Goal: Task Accomplishment & Management: Complete application form

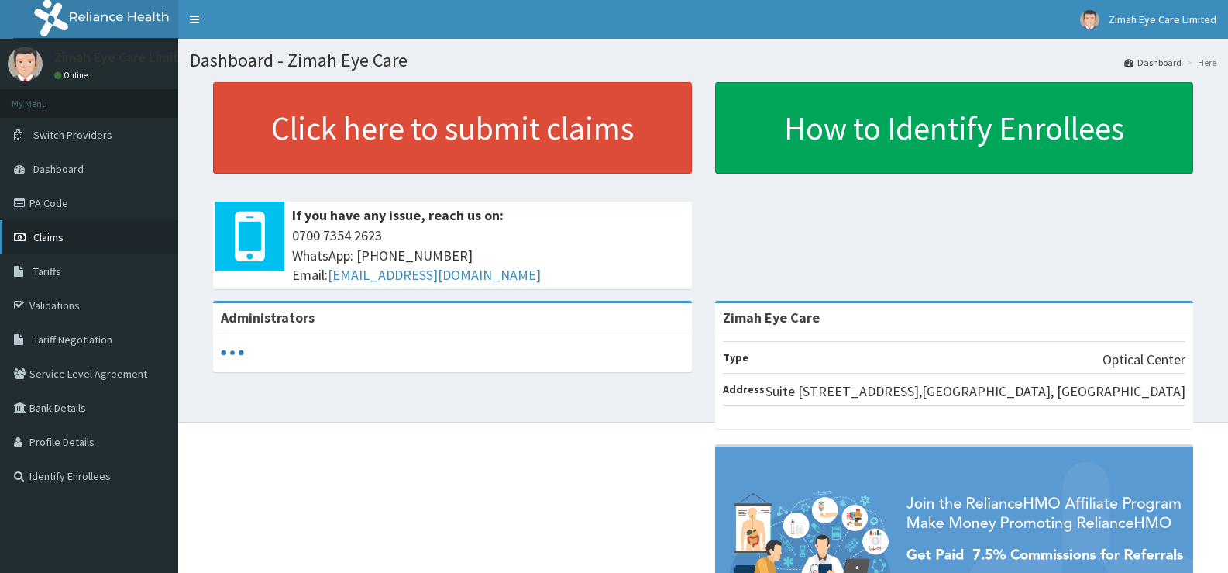
click at [56, 238] on span "Claims" at bounding box center [48, 237] width 30 height 14
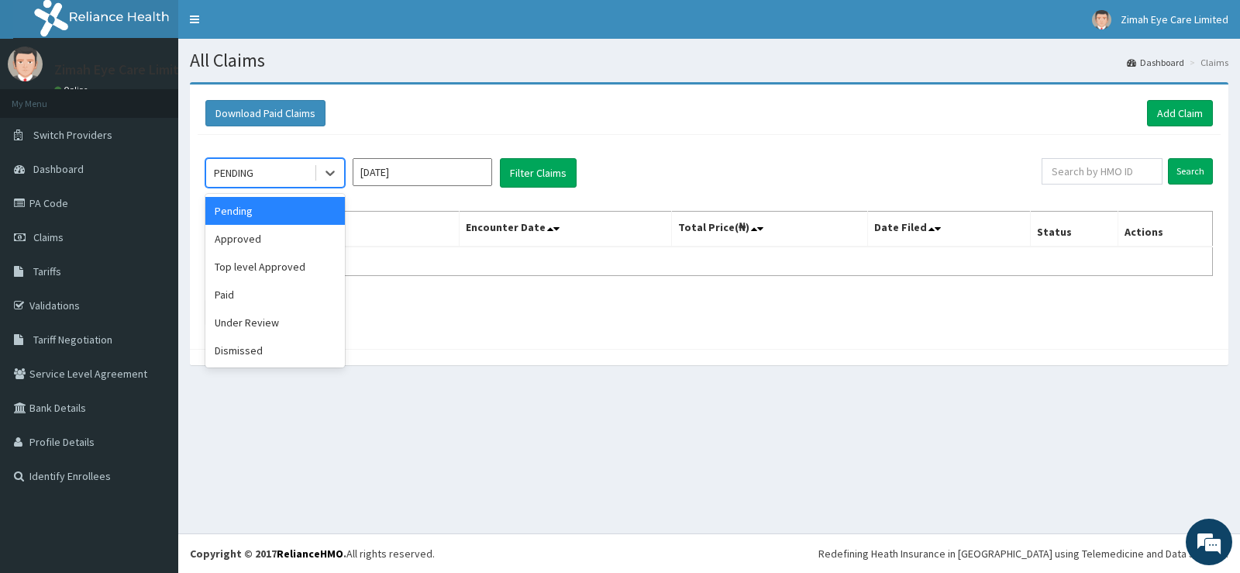
click at [308, 174] on div "PENDING" at bounding box center [260, 172] width 108 height 25
click at [291, 236] on div "Approved" at bounding box center [275, 239] width 140 height 28
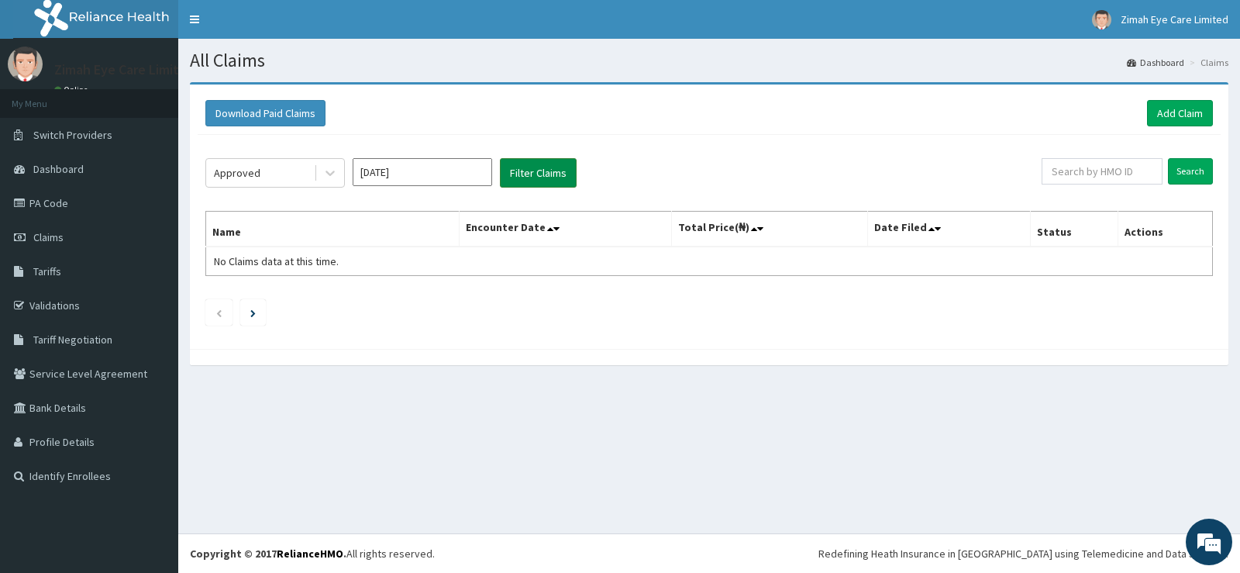
click at [539, 178] on button "Filter Claims" at bounding box center [538, 172] width 77 height 29
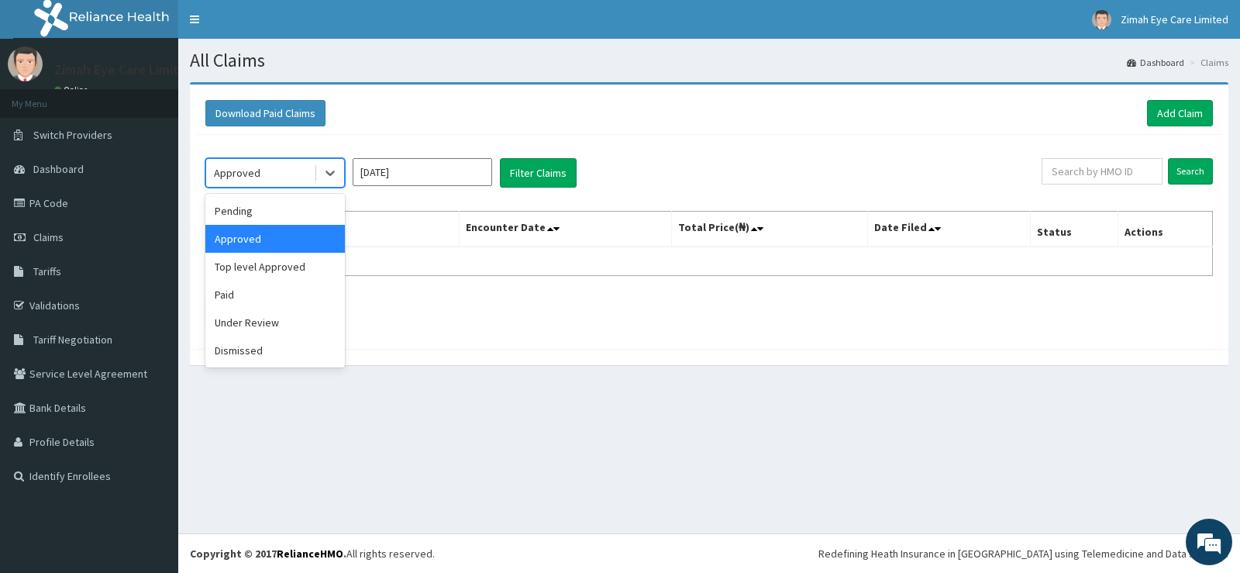
click at [289, 164] on div "Approved" at bounding box center [260, 172] width 108 height 25
click at [284, 288] on div "Paid" at bounding box center [275, 295] width 140 height 28
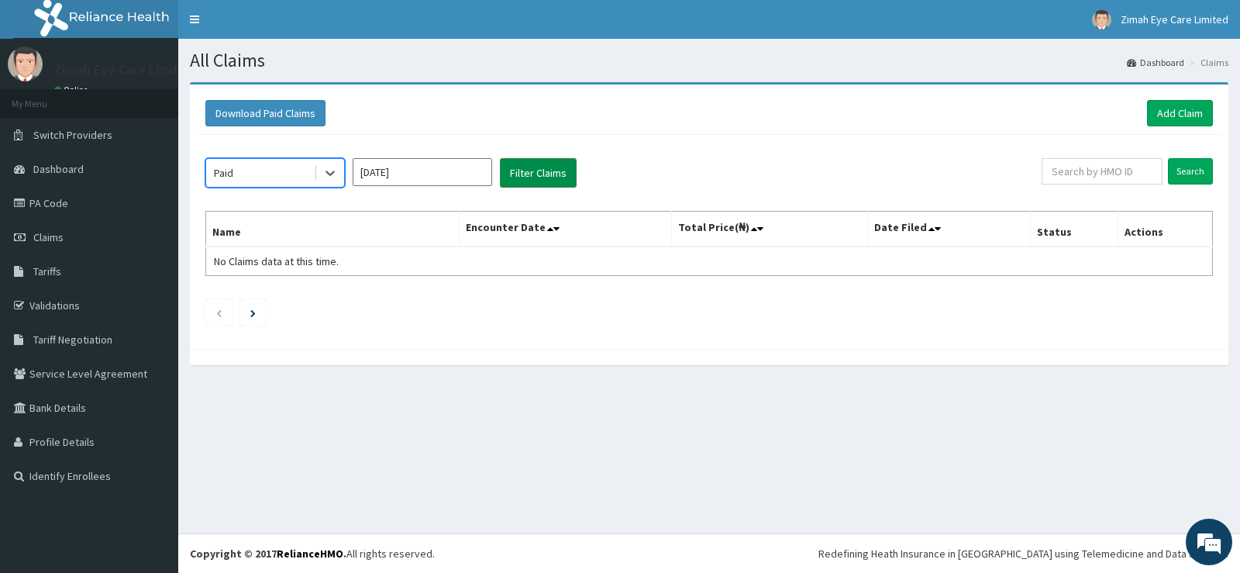
click at [562, 164] on button "Filter Claims" at bounding box center [538, 172] width 77 height 29
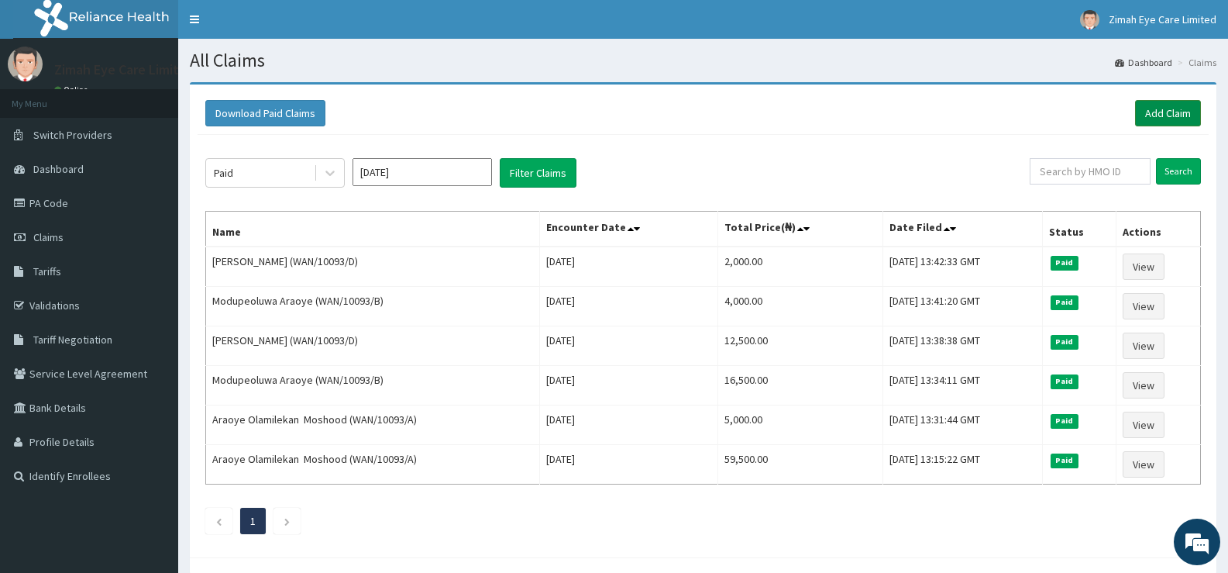
click at [1168, 105] on link "Add Claim" at bounding box center [1168, 113] width 66 height 26
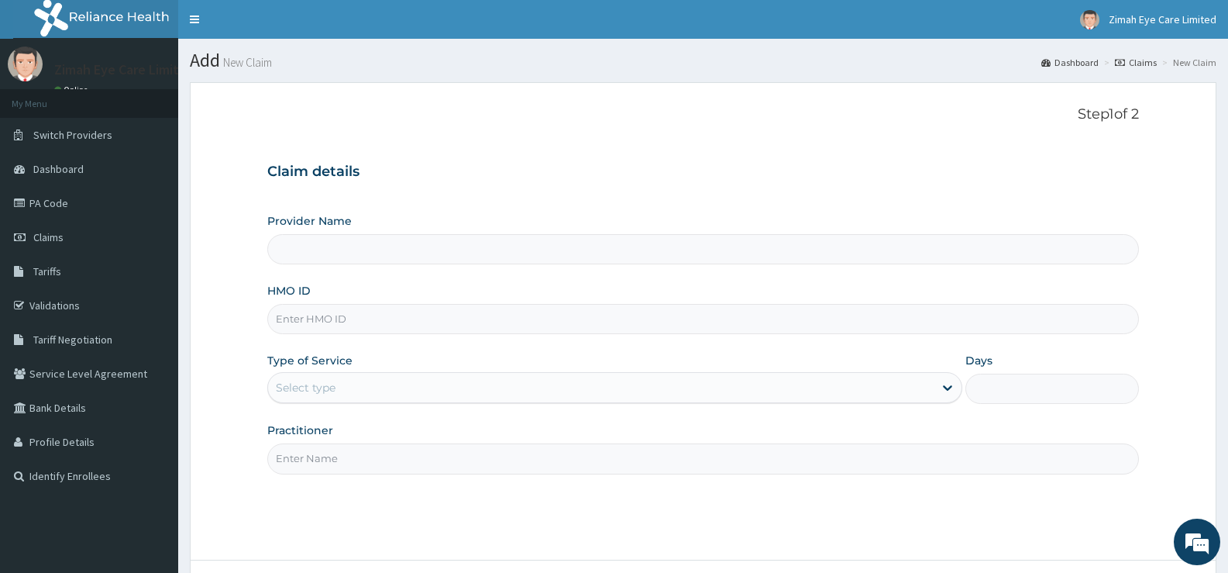
type input "Zimah Eye Care"
click at [409, 329] on input "HMO ID" at bounding box center [703, 319] width 872 height 30
paste input "PA/CD3D4B"
type input "PA/CD3D4B"
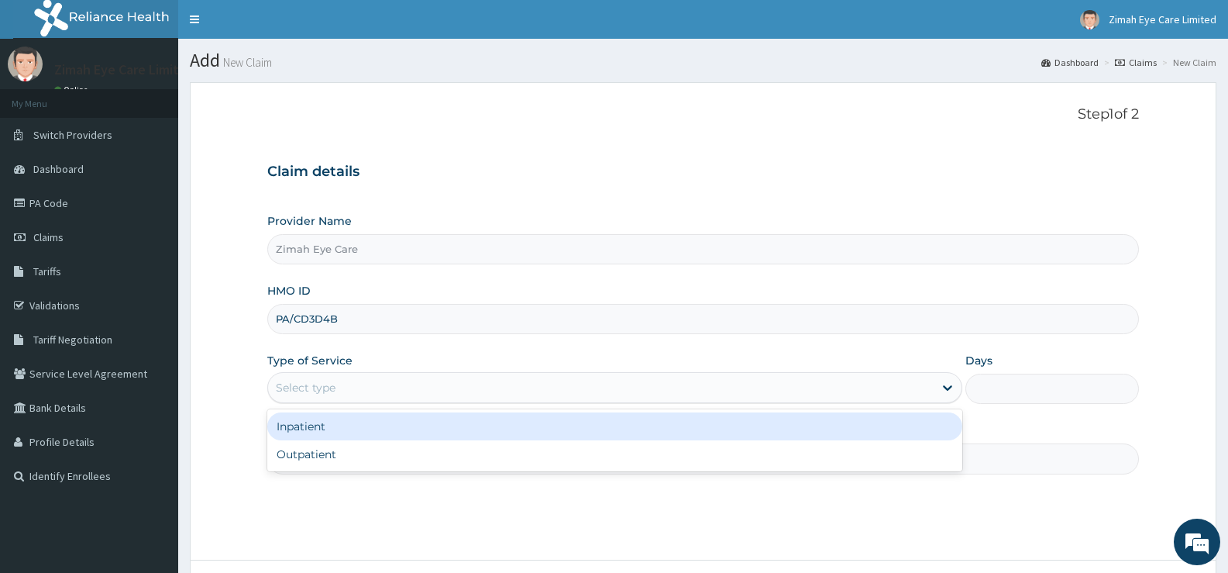
click at [357, 384] on div "Select type" at bounding box center [600, 387] width 665 height 25
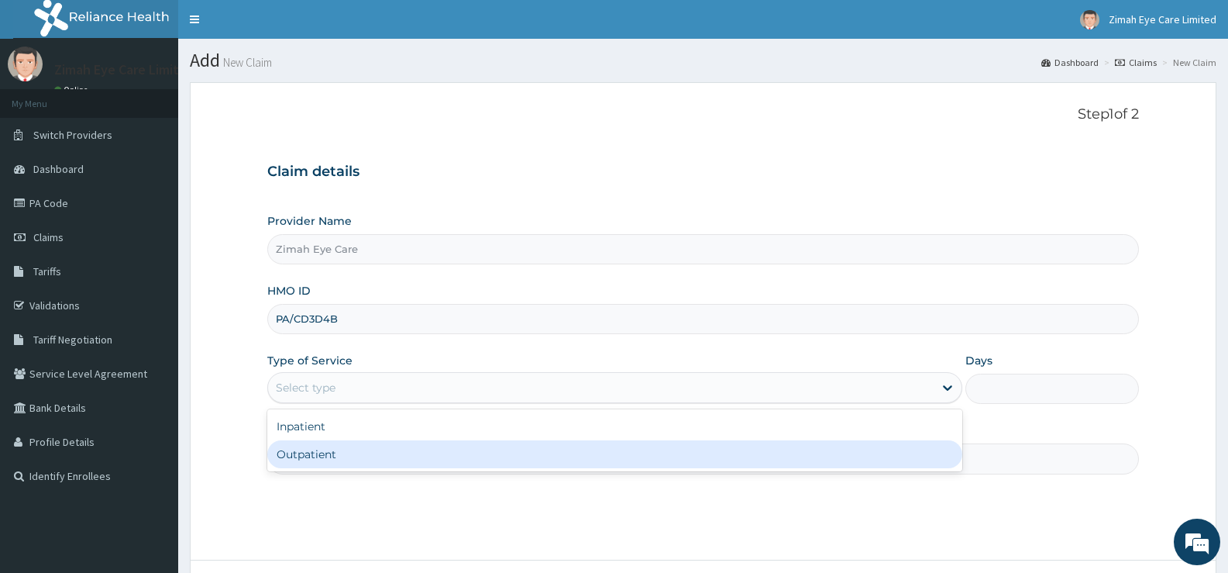
click at [352, 449] on div "Outpatient" at bounding box center [614, 454] width 694 height 28
type input "1"
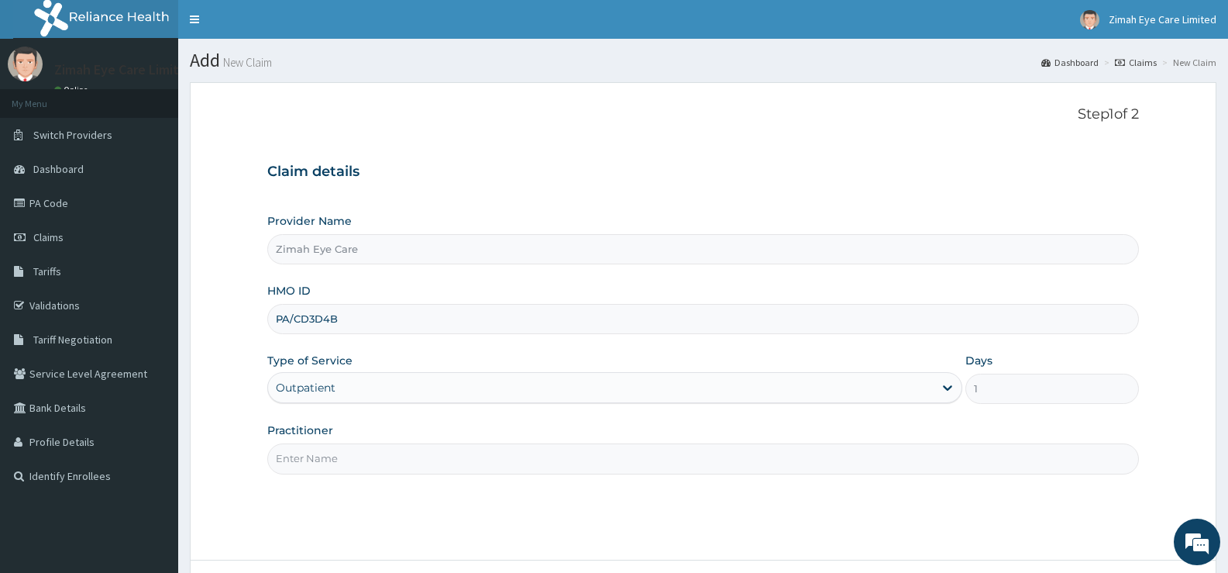
click at [351, 450] on input "Practitioner" at bounding box center [703, 458] width 872 height 30
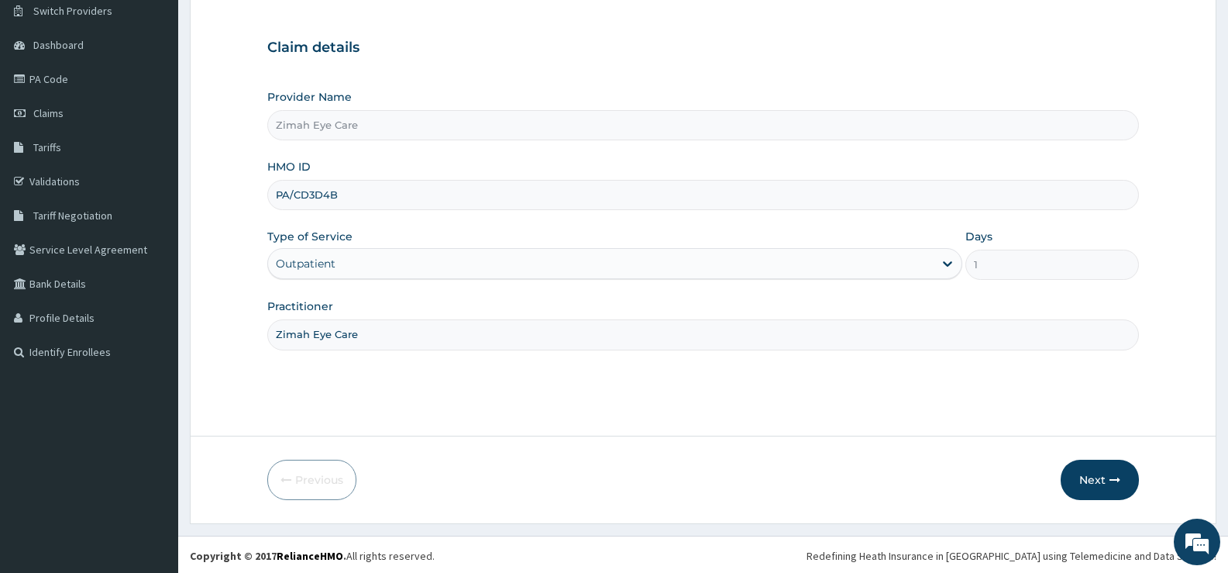
scroll to position [126, 0]
type input "Zimah Eye Care"
click at [1098, 481] on button "Next" at bounding box center [1100, 477] width 78 height 40
drag, startPoint x: 428, startPoint y: 201, endPoint x: 254, endPoint y: 201, distance: 173.6
click at [254, 201] on form "Step 1 of 2 Claim details Provider Name Zimah Eye Care HMO ID PA/CD3D4B Type of…" at bounding box center [703, 238] width 1027 height 565
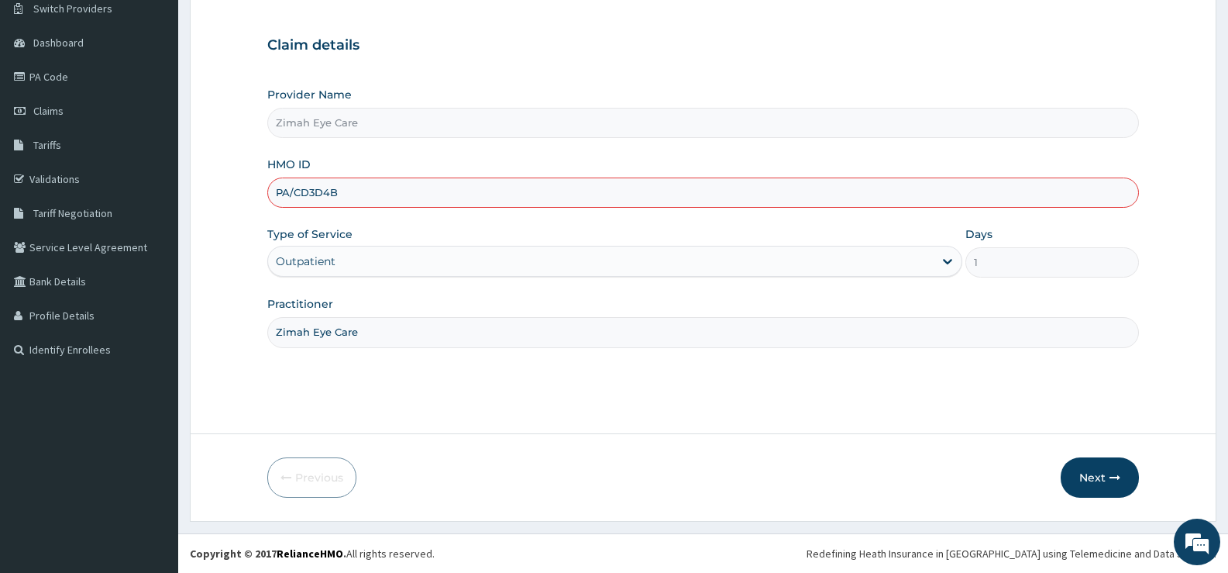
paste input "RS/10372/E"
type input "PRS/10372/E"
click at [1100, 487] on button "Next" at bounding box center [1100, 477] width 78 height 40
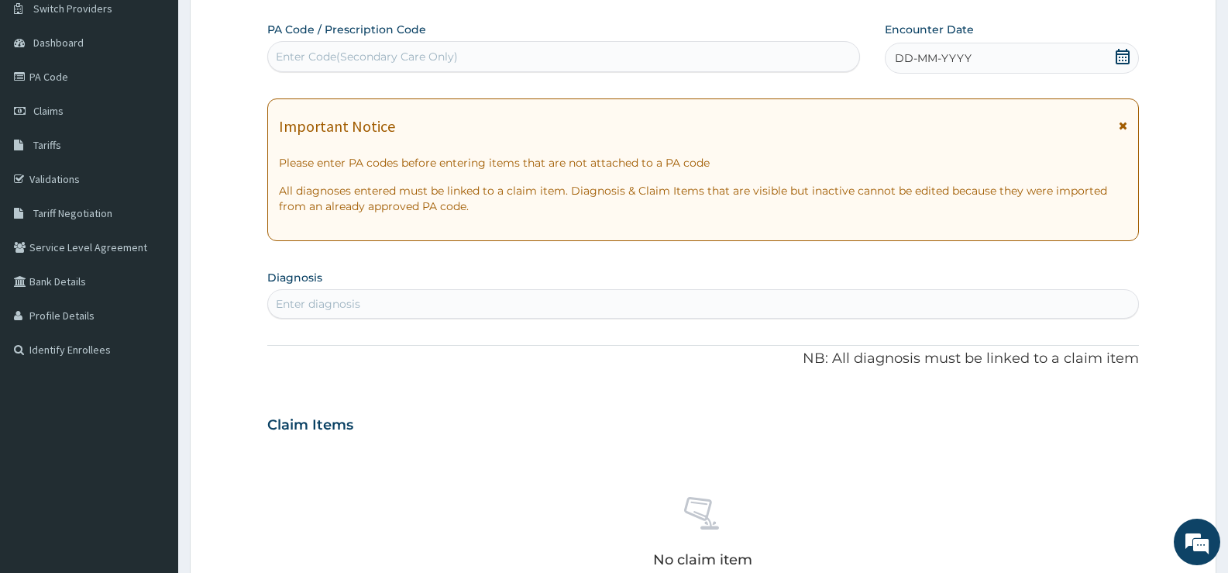
click at [342, 61] on div "Enter Code(Secondary Care Only)" at bounding box center [367, 57] width 182 height 16
click at [549, 53] on div "Enter Code(Secondary Care Only)" at bounding box center [563, 56] width 591 height 25
paste input "PA/CD3D4B"
type input "PA/CD3D4B"
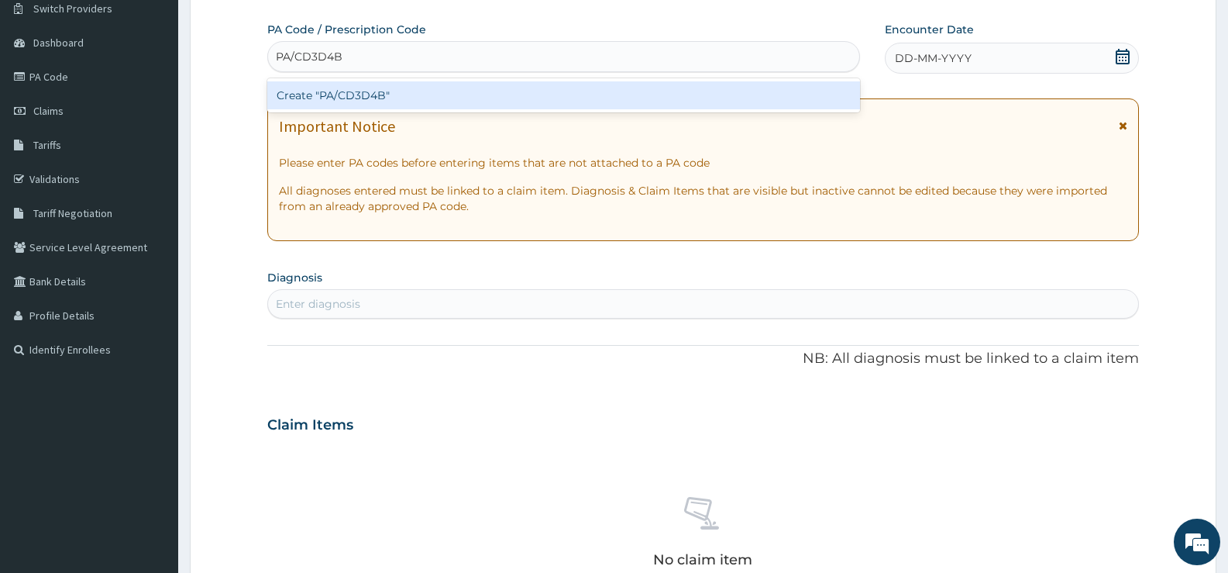
click at [531, 90] on div "Create "PA/CD3D4B"" at bounding box center [563, 95] width 593 height 28
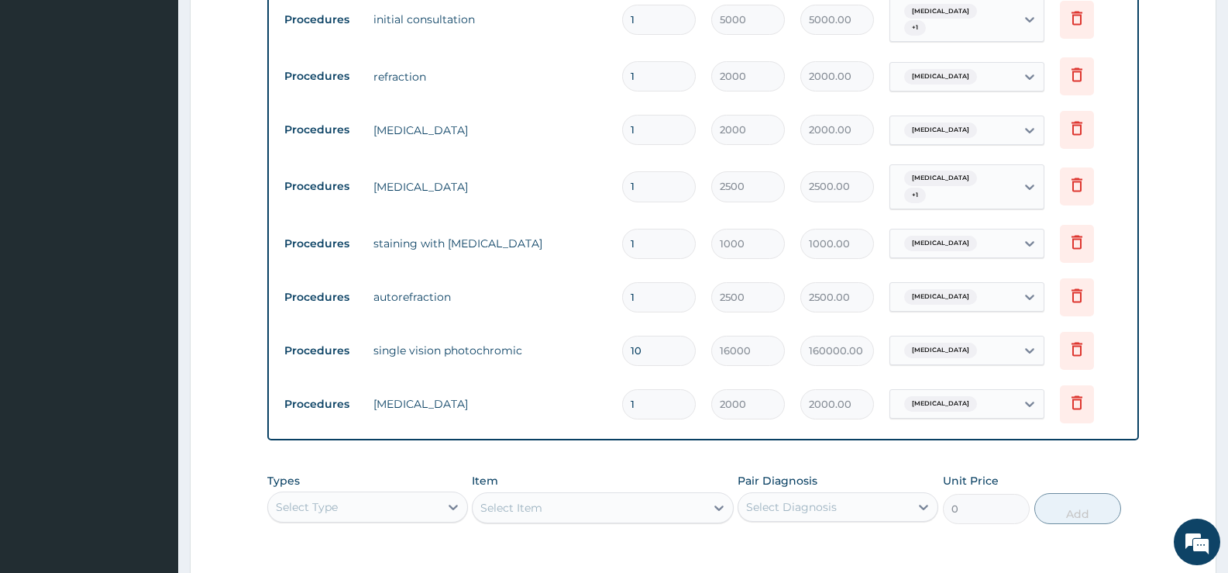
scroll to position [757, 0]
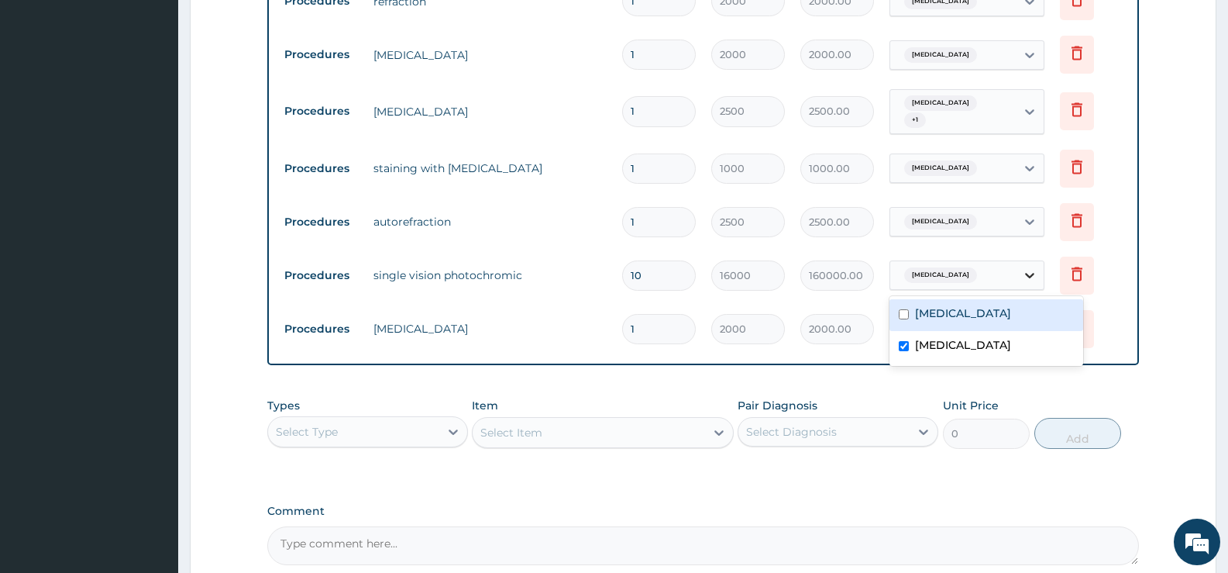
click at [1027, 274] on icon at bounding box center [1029, 275] width 9 height 5
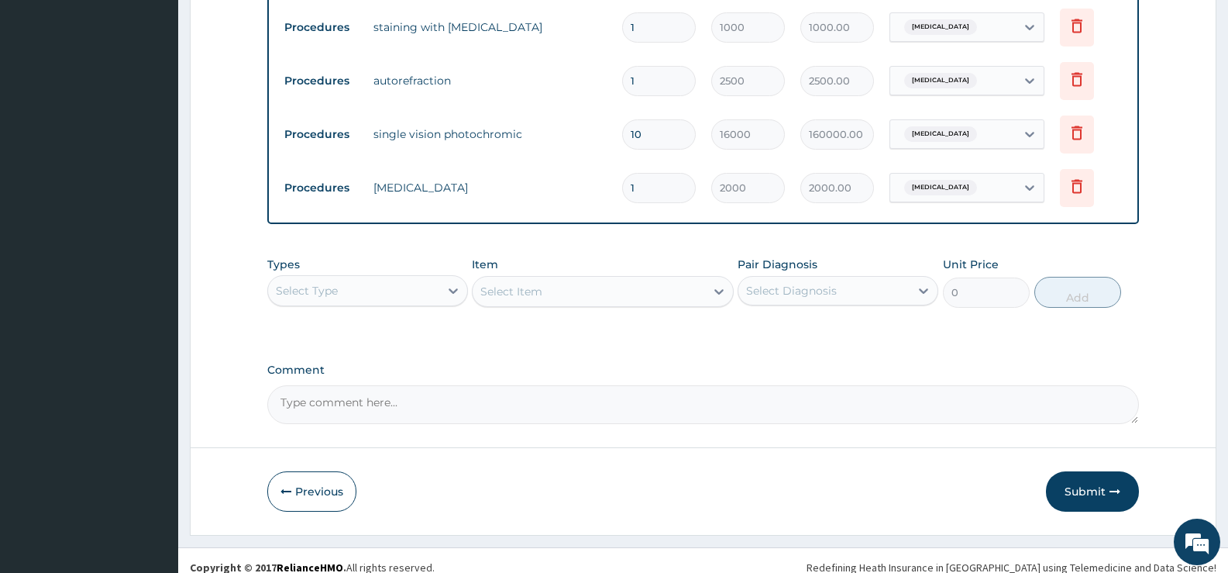
scroll to position [912, 0]
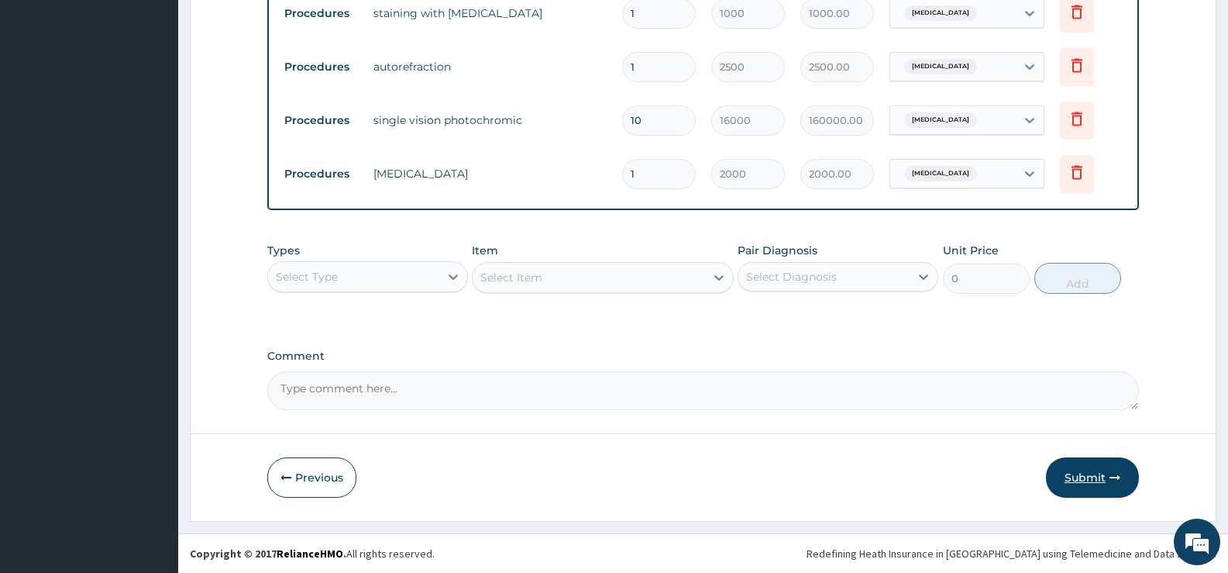
click at [1069, 470] on button "Submit" at bounding box center [1092, 477] width 93 height 40
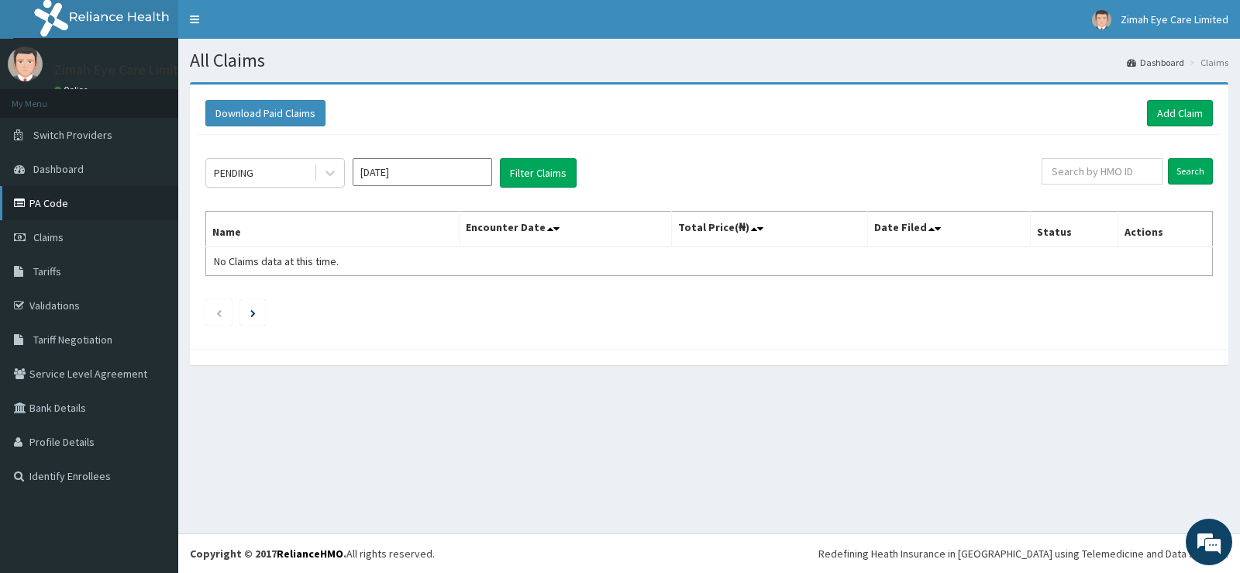
click at [71, 207] on link "PA Code" at bounding box center [89, 203] width 178 height 34
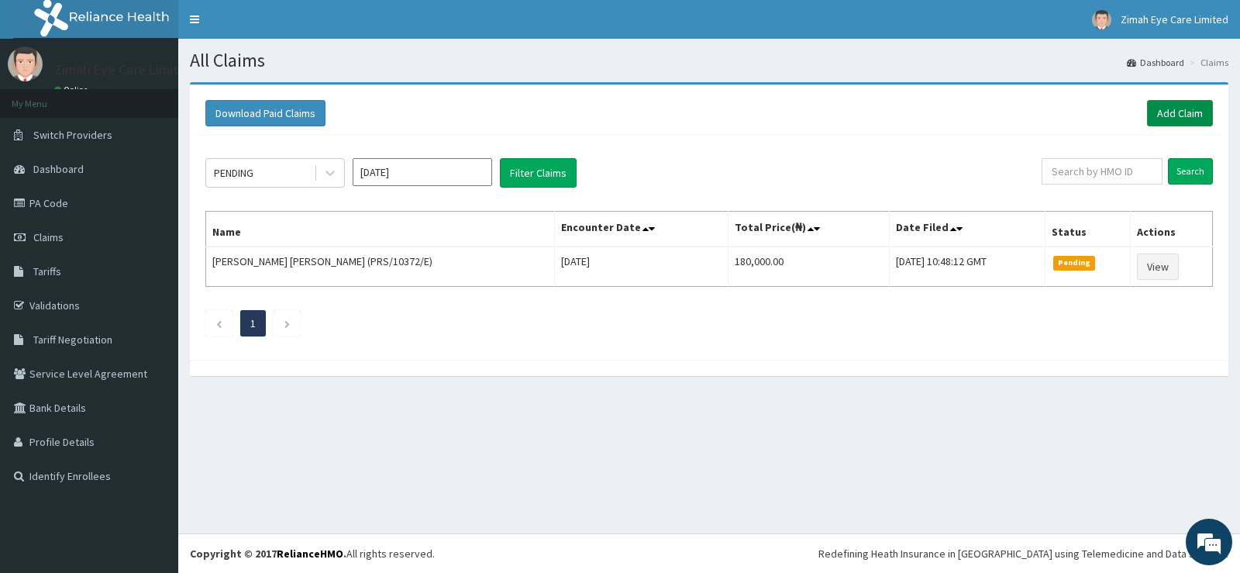
click at [1174, 110] on link "Add Claim" at bounding box center [1180, 113] width 66 height 26
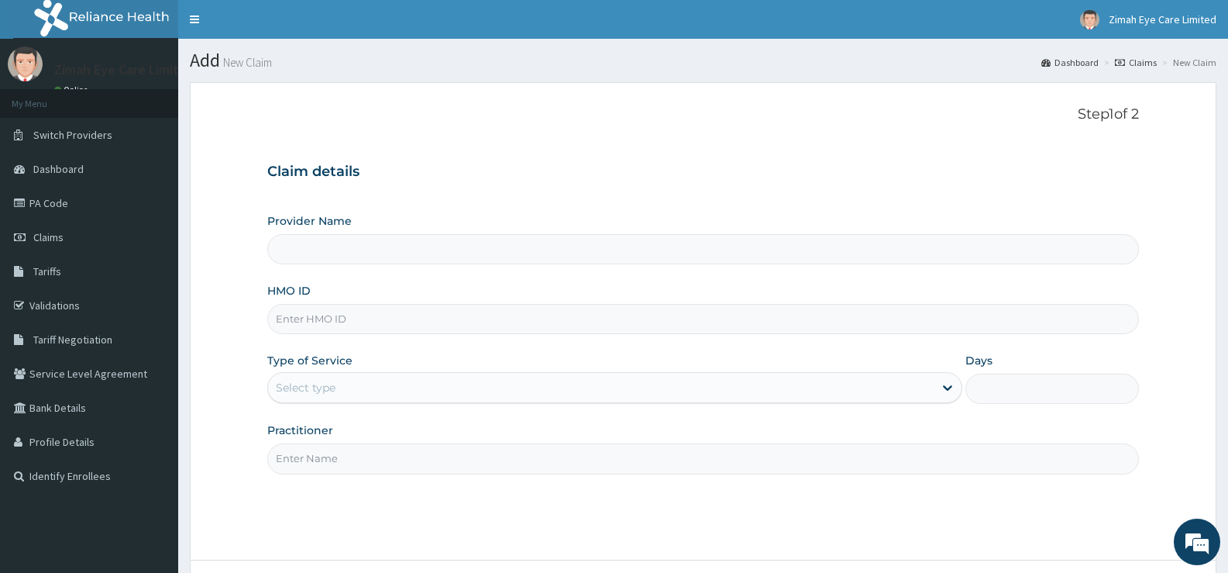
type input "Zimah Eye Care"
click at [462, 318] on input "HMO ID" at bounding box center [703, 319] width 872 height 30
paste input "PRS/10372/E"
type input "PRS/10372/E"
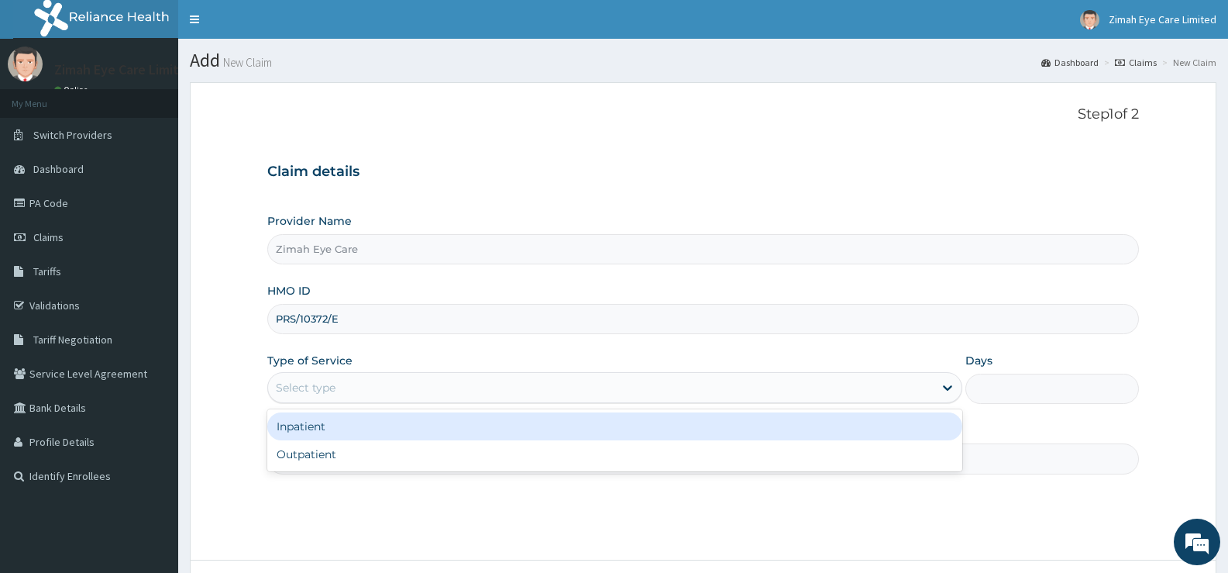
click at [419, 393] on div "Select type" at bounding box center [600, 387] width 665 height 25
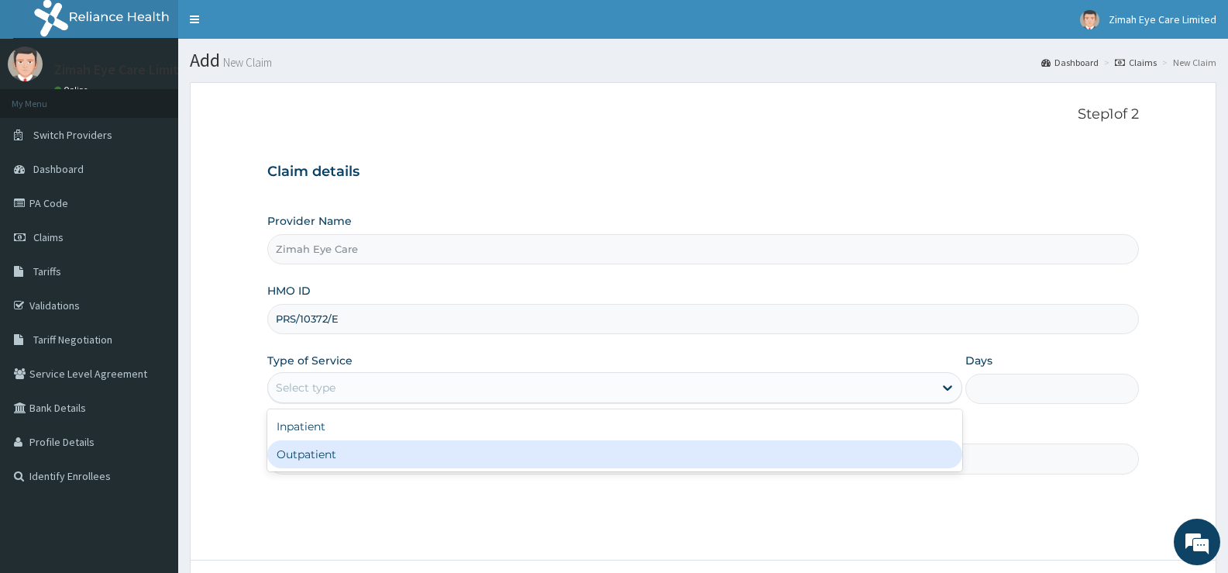
click at [408, 453] on div "Outpatient" at bounding box center [614, 454] width 694 height 28
type input "1"
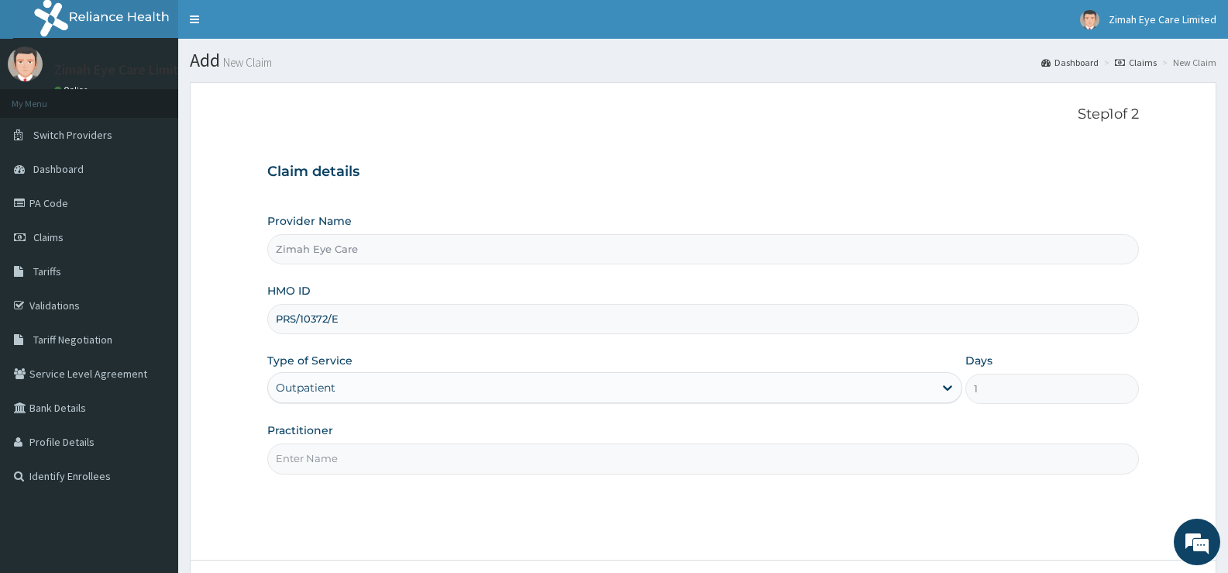
click at [407, 446] on input "Practitioner" at bounding box center [703, 458] width 872 height 30
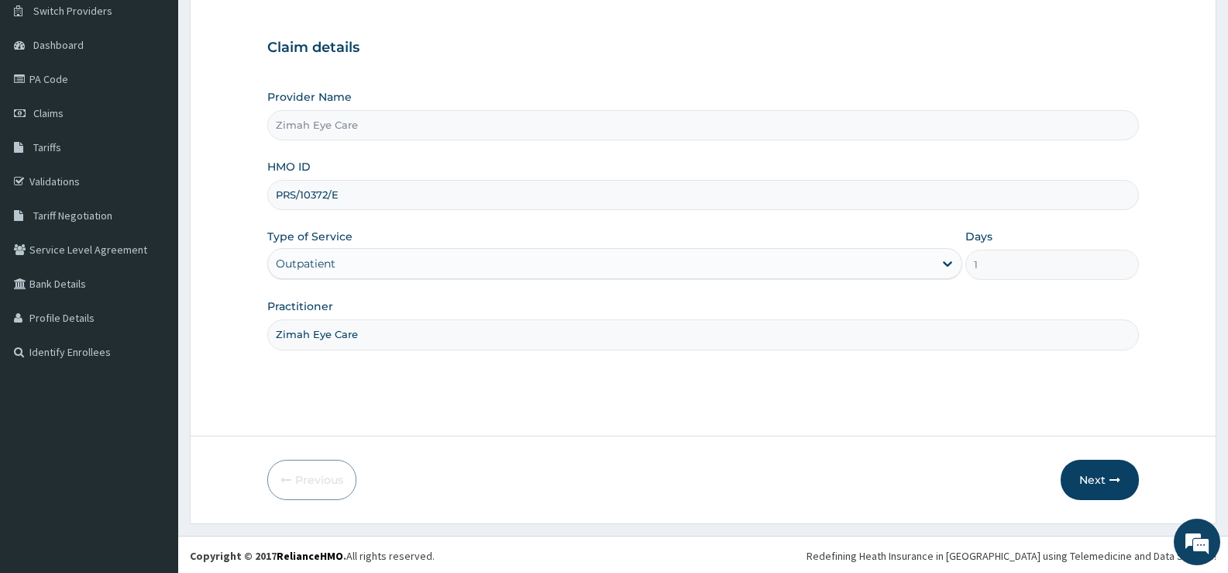
scroll to position [126, 0]
type input "Zimah Eye Care"
click at [1094, 497] on button "Next" at bounding box center [1100, 477] width 78 height 40
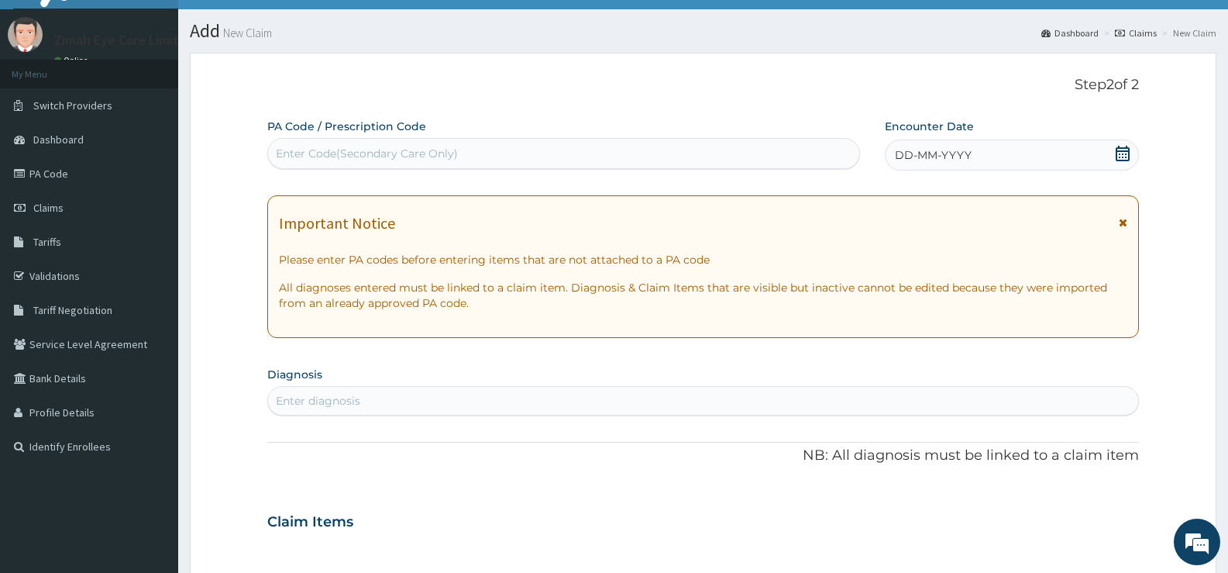
scroll to position [0, 0]
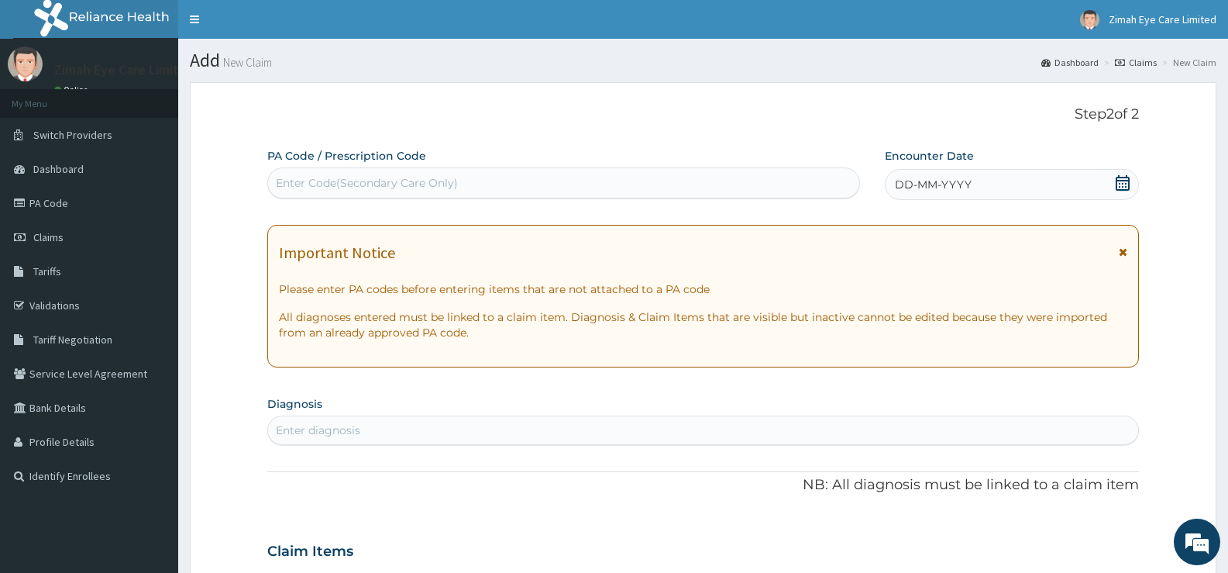
drag, startPoint x: 444, startPoint y: 174, endPoint x: 387, endPoint y: 167, distance: 57.9
click at [387, 167] on div "PA Code / Prescription Code Select is focused ,type to refine list, press Down …" at bounding box center [563, 173] width 593 height 50
paste input "PA/DA8D7D"
type input "PA/DA8D7D"
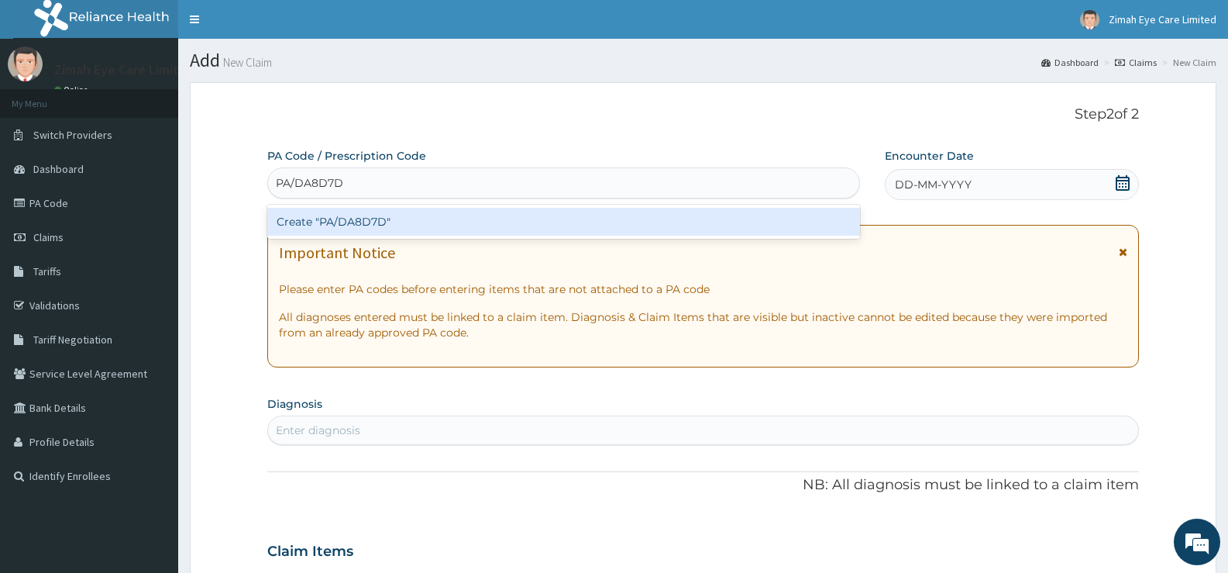
click at [402, 219] on div "Create "PA/DA8D7D"" at bounding box center [563, 222] width 593 height 28
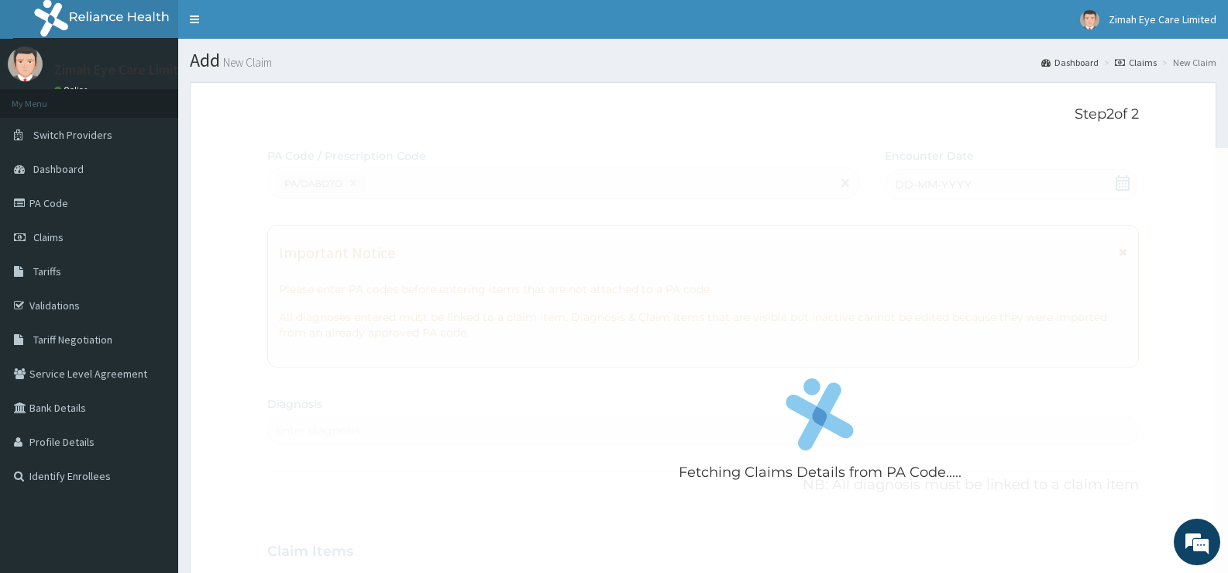
scroll to position [359, 0]
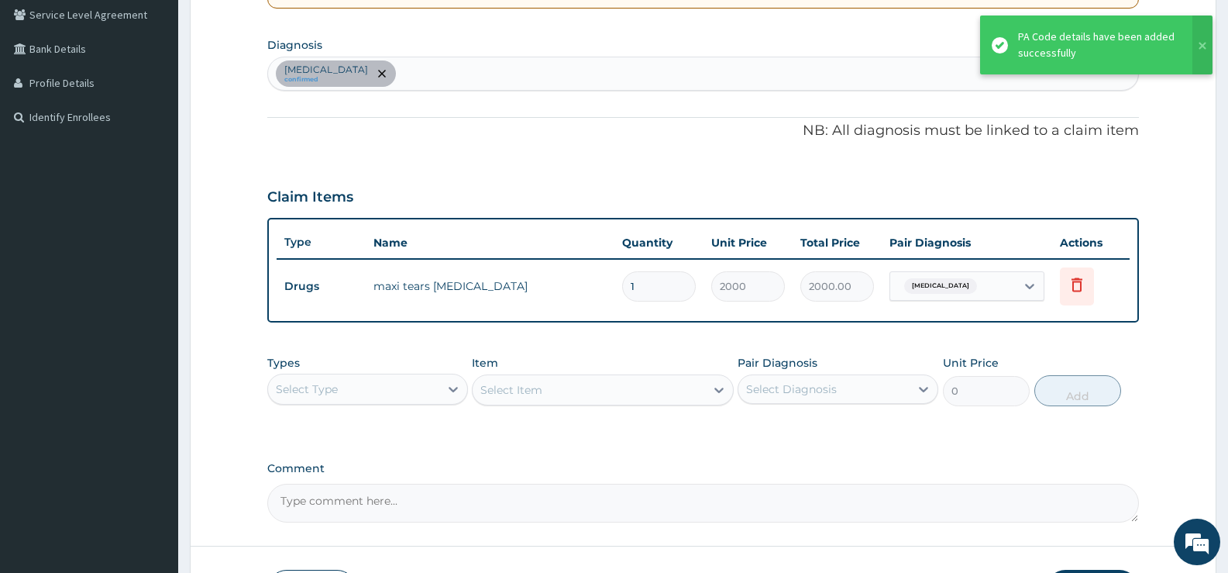
type input "0"
type input "0.00"
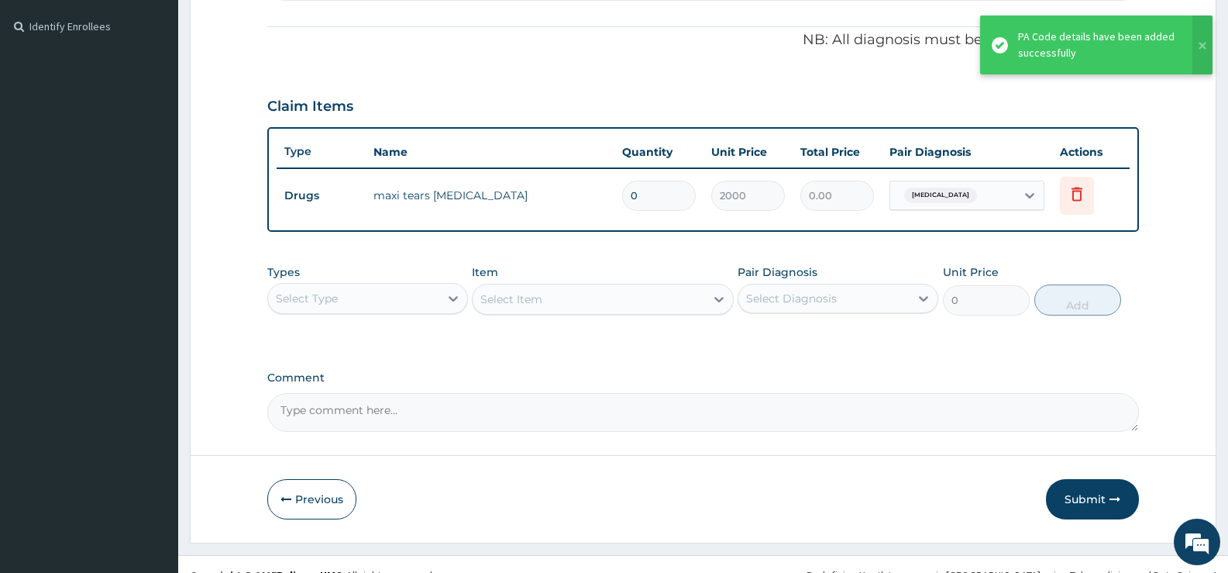
scroll to position [471, 0]
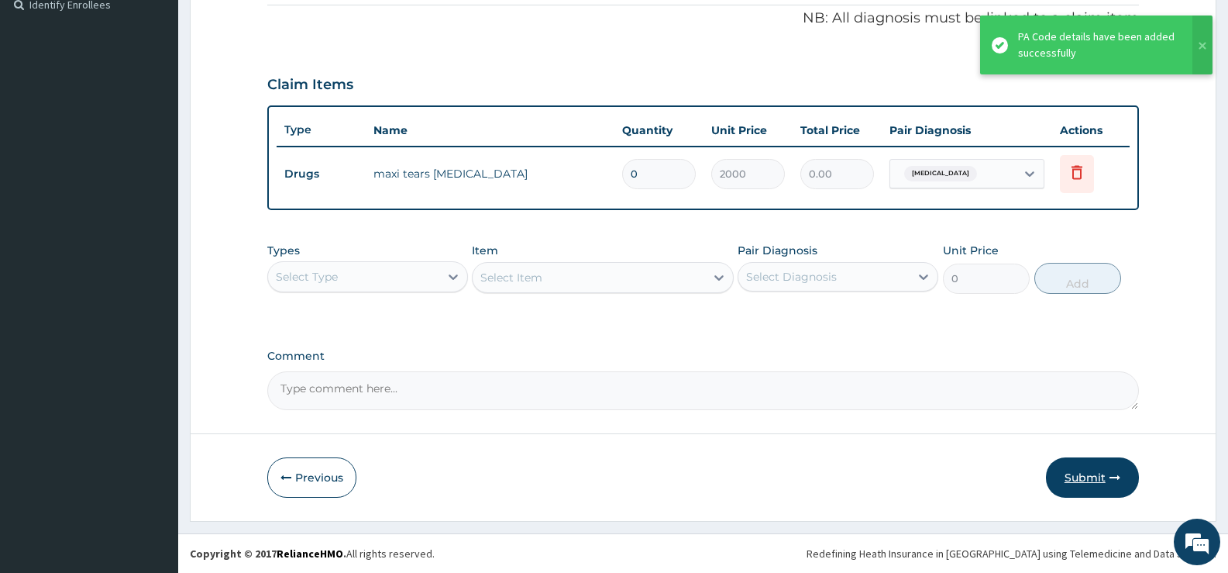
type input "0"
click at [1082, 472] on button "Submit" at bounding box center [1092, 477] width 93 height 40
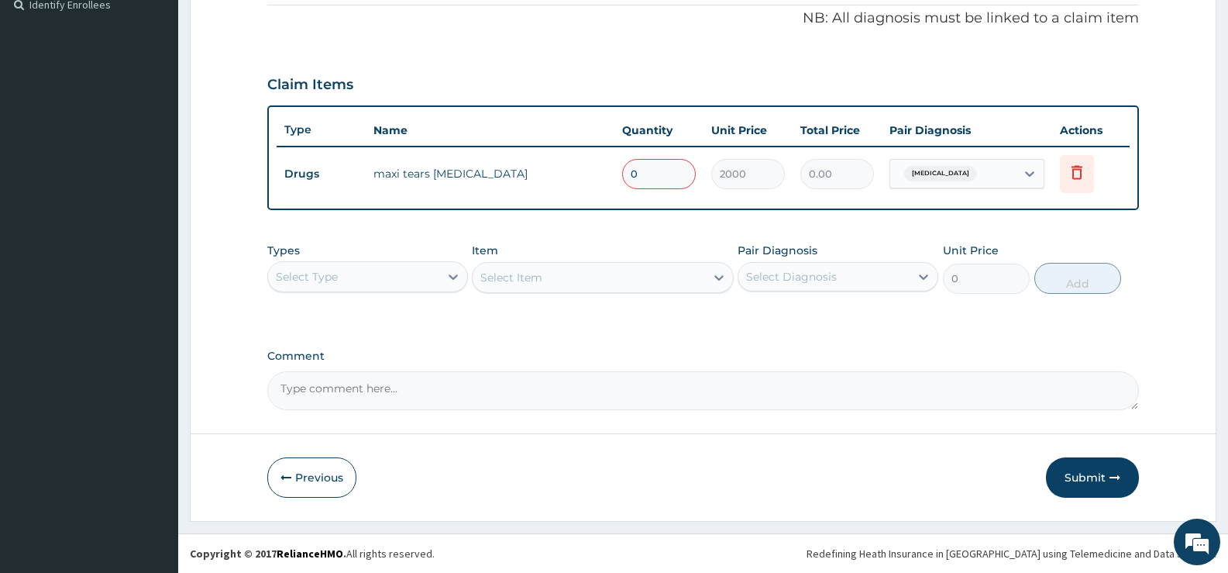
click at [664, 166] on input "0" at bounding box center [659, 174] width 74 height 30
type input "1"
type input "2000.00"
type input "1"
click at [1093, 480] on button "Submit" at bounding box center [1092, 477] width 93 height 40
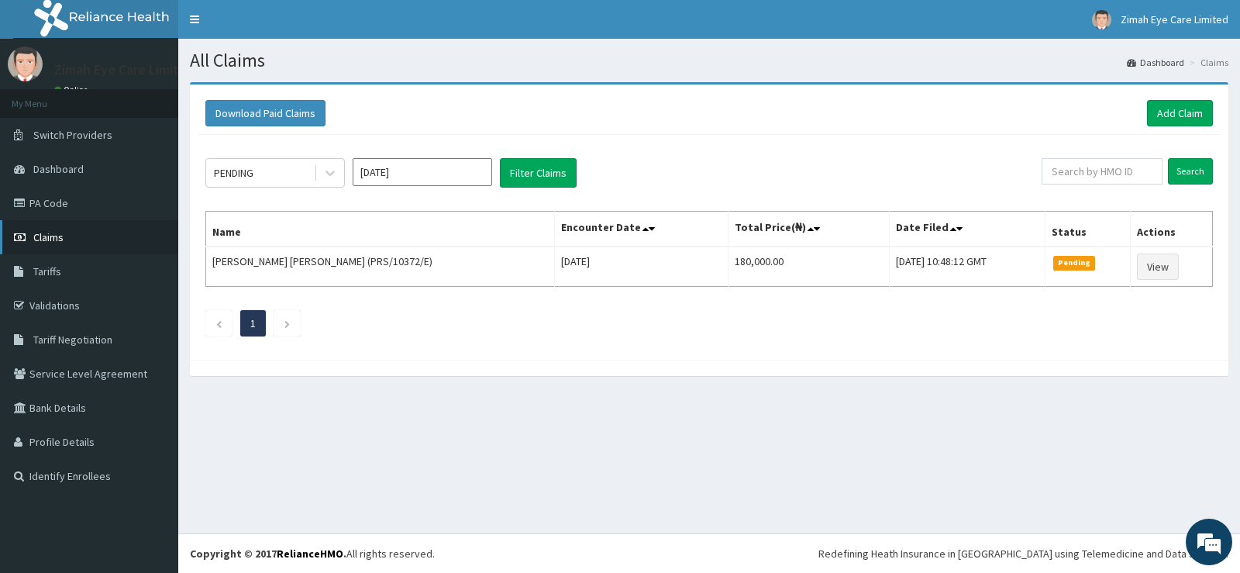
click at [76, 232] on link "Claims" at bounding box center [89, 237] width 178 height 34
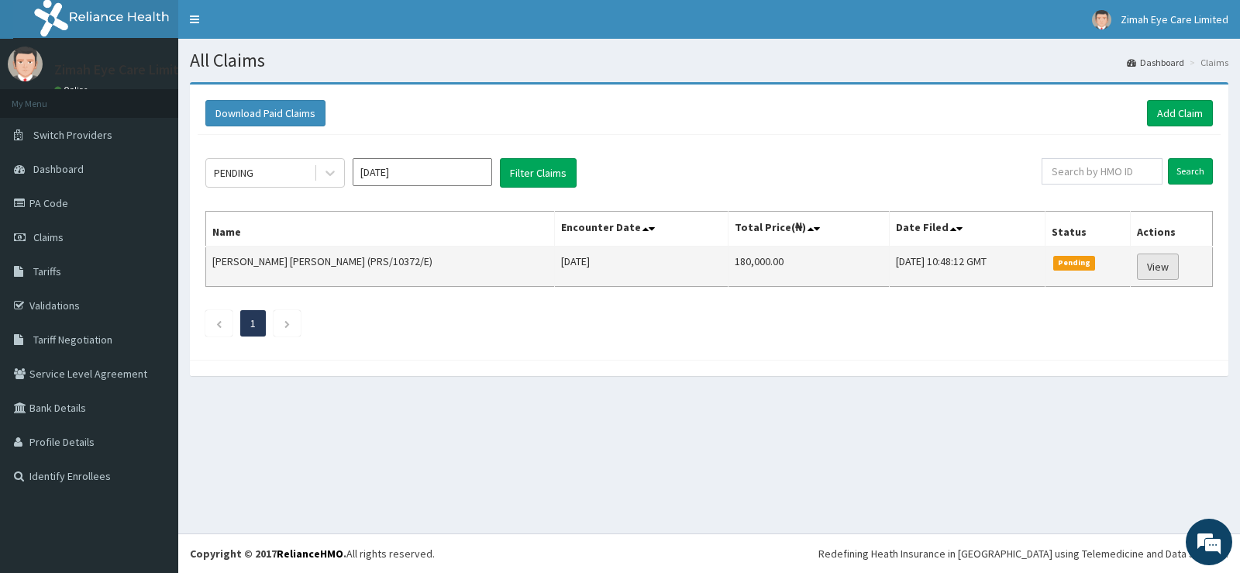
click at [1160, 264] on link "View" at bounding box center [1158, 266] width 42 height 26
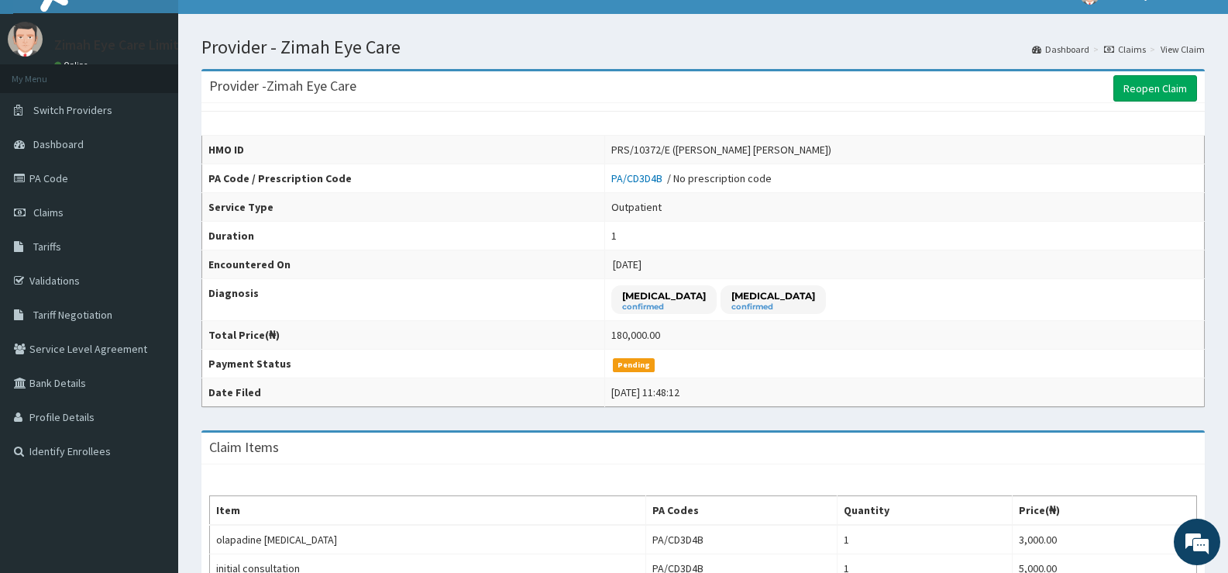
scroll to position [2, 0]
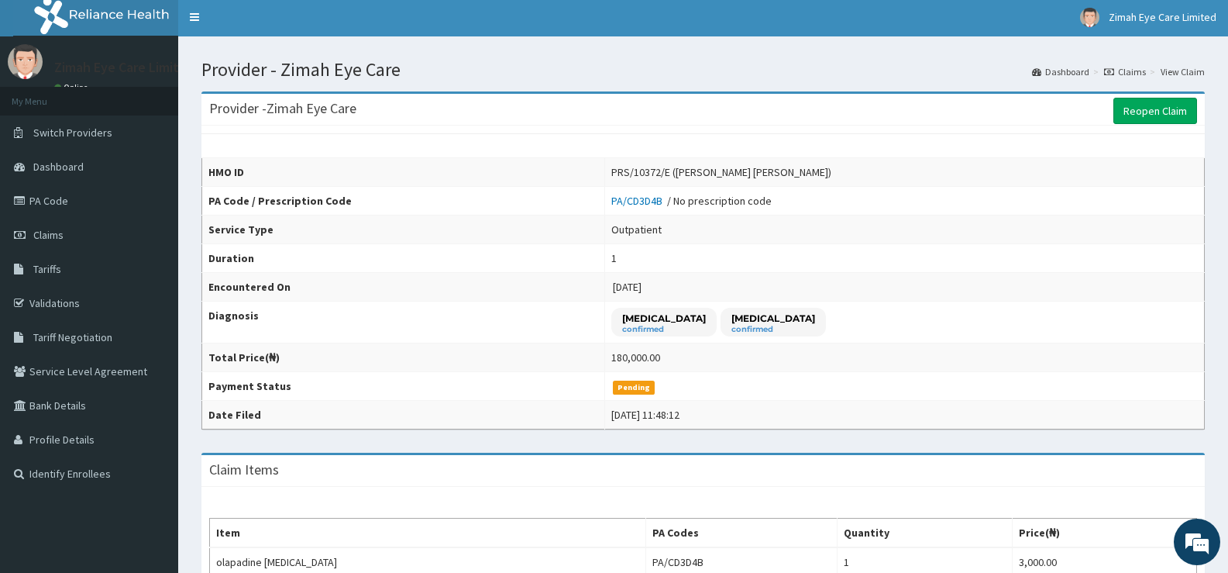
click at [1182, 69] on link "View Claim" at bounding box center [1183, 71] width 44 height 13
